Goal: Transaction & Acquisition: Purchase product/service

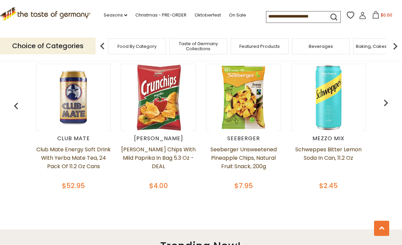
click at [159, 83] on img at bounding box center [158, 97] width 67 height 67
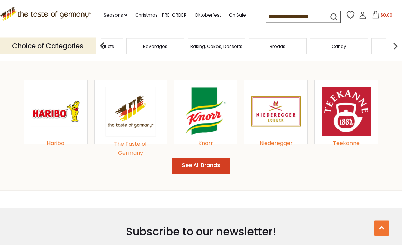
scroll to position [690, 0]
click at [119, 119] on img at bounding box center [130, 112] width 51 height 50
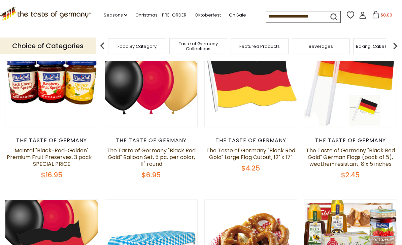
scroll to position [87, 0]
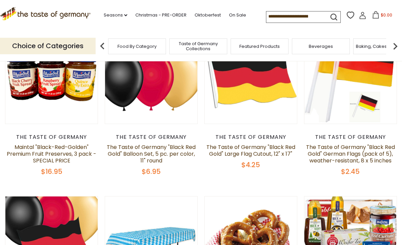
click at [33, 108] on link at bounding box center [51, 77] width 77 height 77
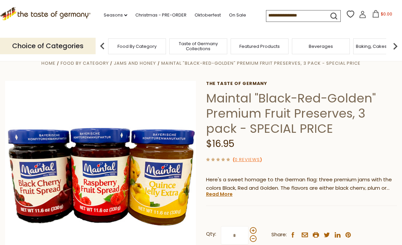
scroll to position [8, 0]
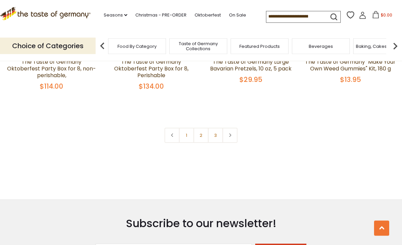
scroll to position [1502, 0]
click at [197, 128] on link "2" at bounding box center [201, 135] width 15 height 15
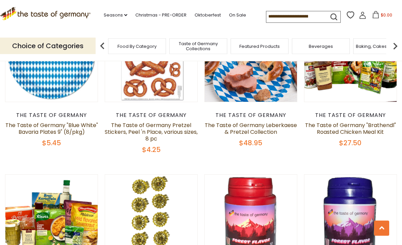
scroll to position [625, 0]
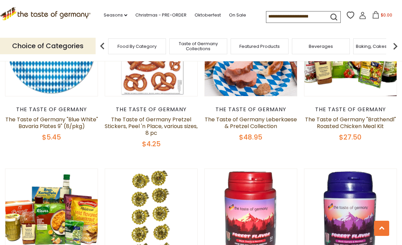
click at [52, 118] on link "The Taste of Germany "Blue White" Bavaria Plates 9" (8/pkg)" at bounding box center [51, 123] width 93 height 14
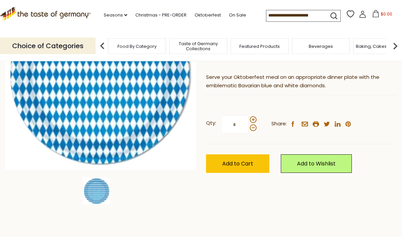
scroll to position [117, 0]
click at [232, 162] on span "Add to Cart" at bounding box center [237, 164] width 31 height 8
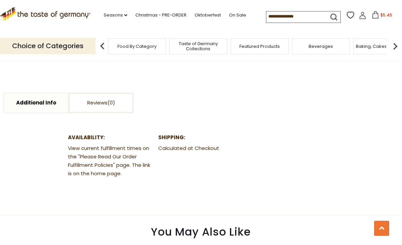
scroll to position [314, 0]
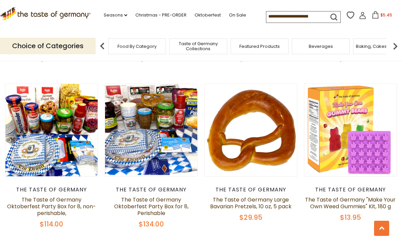
scroll to position [1371, 0]
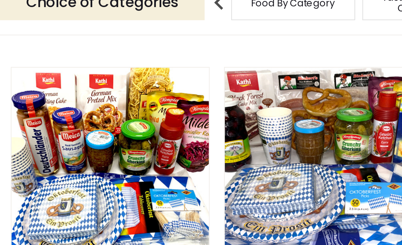
click at [42, 11] on button "Quick View" at bounding box center [51, 3] width 45 height 15
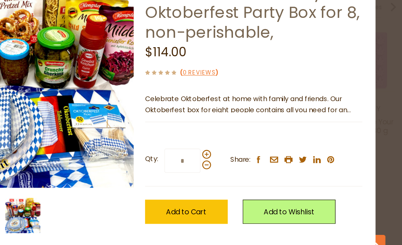
scroll to position [1429, 0]
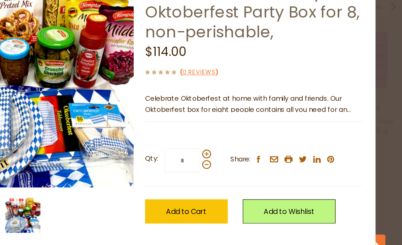
click at [205, 228] on link "View Full Product Info" at bounding box center [235, 231] width 60 height 7
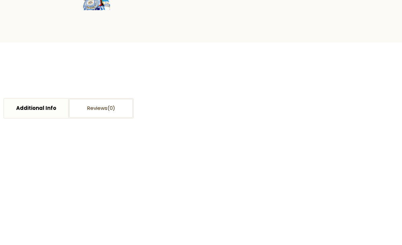
click at [216, 14] on link "Read More" at bounding box center [219, 10] width 27 height 7
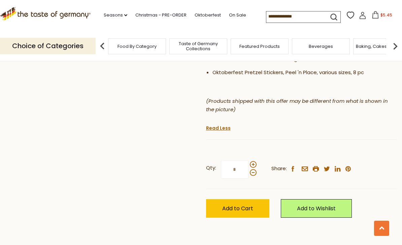
scroll to position [483, 0]
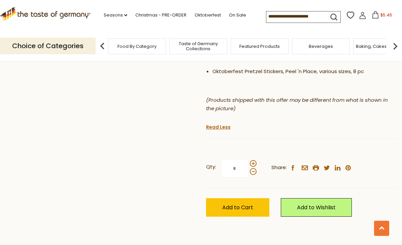
click at [238, 203] on span "Add to Cart" at bounding box center [237, 207] width 31 height 8
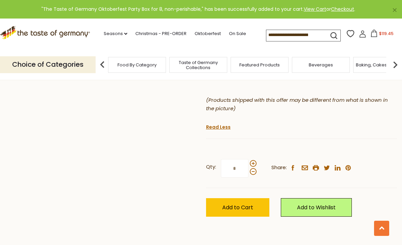
click at [368, 38] on button "$119.45" at bounding box center [382, 35] width 29 height 10
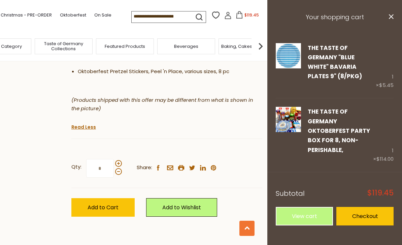
click at [332, 83] on link "Remove" at bounding box center [334, 86] width 20 height 7
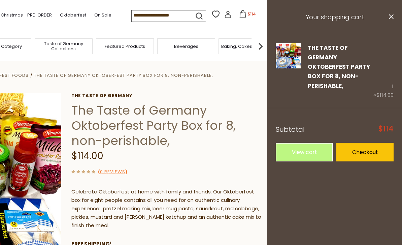
scroll to position [3, 0]
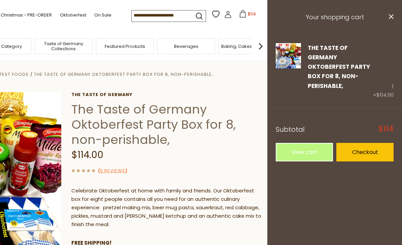
click at [362, 143] on link "Checkout" at bounding box center [365, 152] width 57 height 19
